Goal: Task Accomplishment & Management: Use online tool/utility

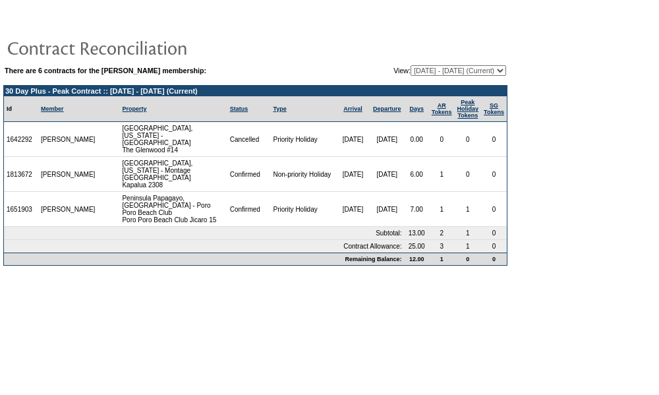
click at [438, 65] on table "There are 6 contracts for the Philip Lindenbaum membership: View: 02/13/23 - 09…" at bounding box center [255, 70] width 504 height 13
click at [438, 64] on table "There are 6 contracts for the Philip Lindenbaum membership: View: 02/13/23 - 09…" at bounding box center [255, 138] width 511 height 261
click at [437, 72] on select "02/13/23 - 09/30/24 10/01/24 - 09/30/25 10/01/25 - 09/30/26 (Current) 10/01/26 …" at bounding box center [459, 70] width 96 height 11
click at [411, 65] on select "02/13/23 - 09/30/24 10/01/24 - 09/30/25 10/01/25 - 09/30/26 (Current) 10/01/26 …" at bounding box center [459, 70] width 96 height 11
click at [437, 69] on select "02/13/23 - 09/30/24 10/01/24 - 09/30/25 10/01/25 - 09/30/26 (Current) 10/01/26 …" at bounding box center [459, 70] width 96 height 11
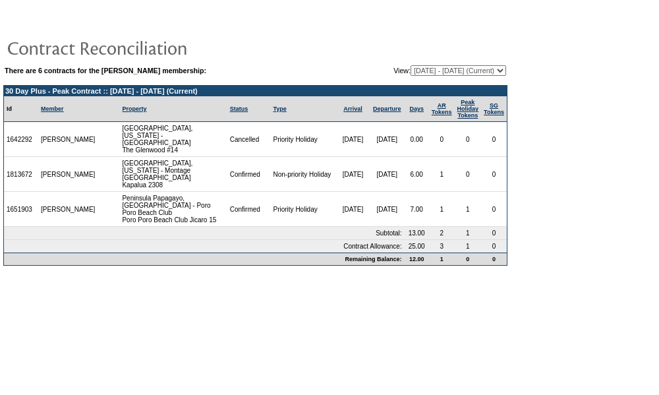
select select "140640"
click at [411, 65] on select "02/13/23 - 09/30/24 10/01/24 - 09/30/25 10/01/25 - 09/30/26 (Current) 10/01/26 …" at bounding box center [459, 70] width 96 height 11
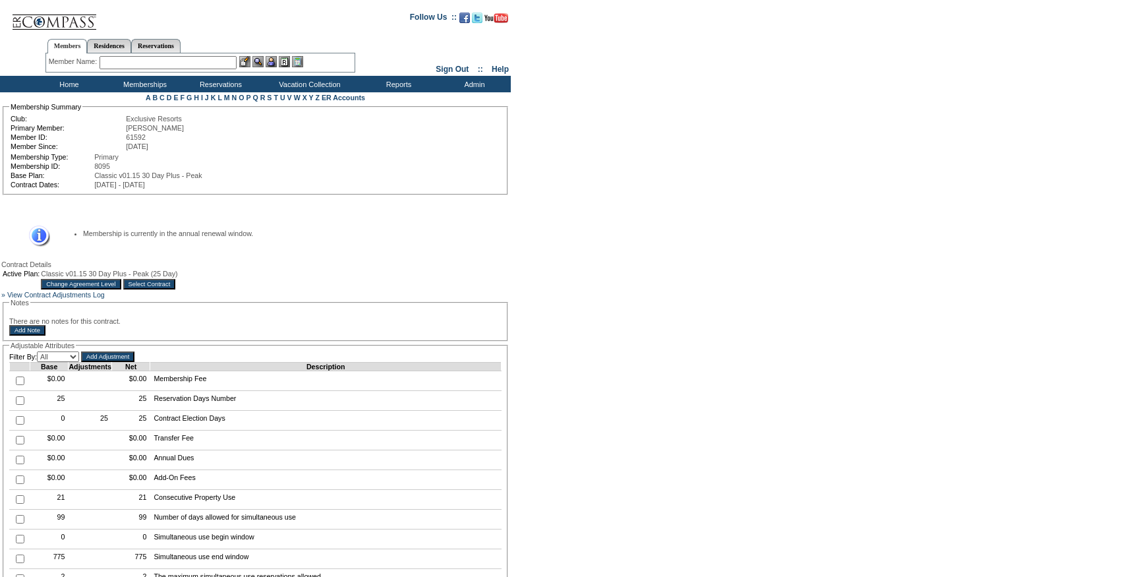
click at [20, 405] on input "checkbox" at bounding box center [20, 400] width 9 height 9
checkbox input "true"
click at [122, 362] on input "Add Adjustment" at bounding box center [107, 356] width 53 height 11
